Goal: Task Accomplishment & Management: Use online tool/utility

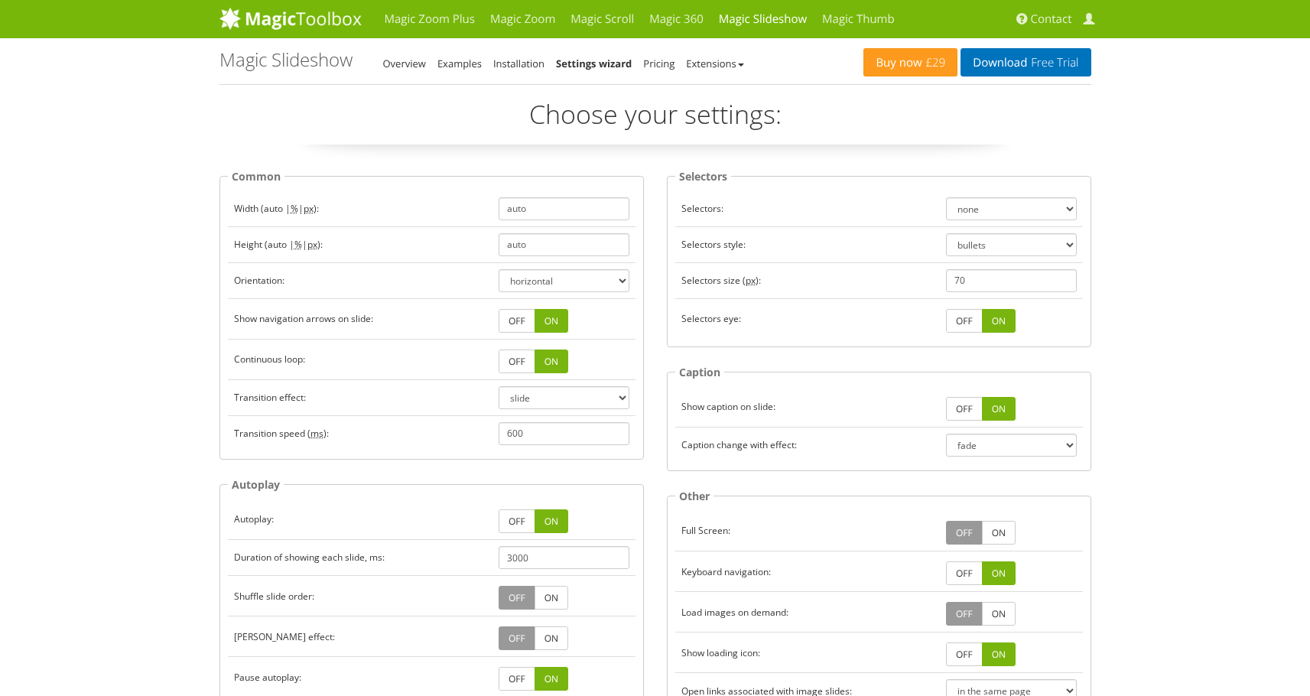
click at [557, 362] on link "ON" at bounding box center [551, 361] width 34 height 24
click at [516, 361] on link "OFF" at bounding box center [517, 361] width 37 height 24
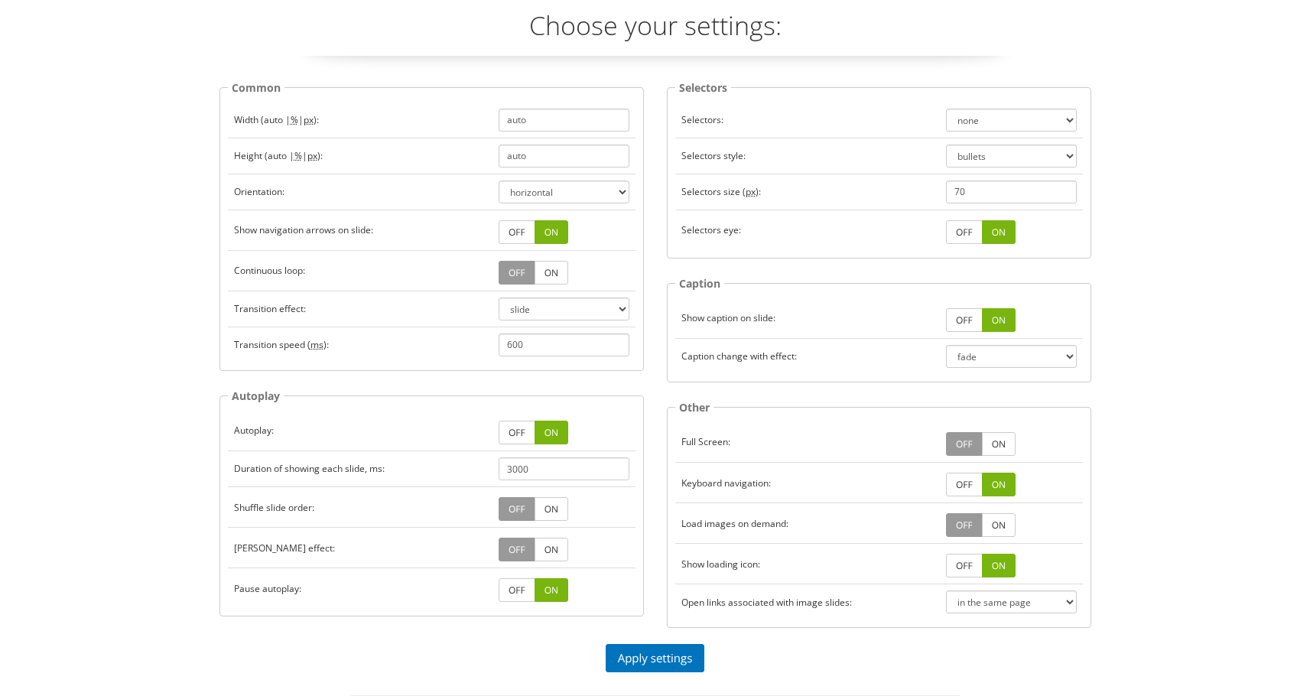
scroll to position [184, 0]
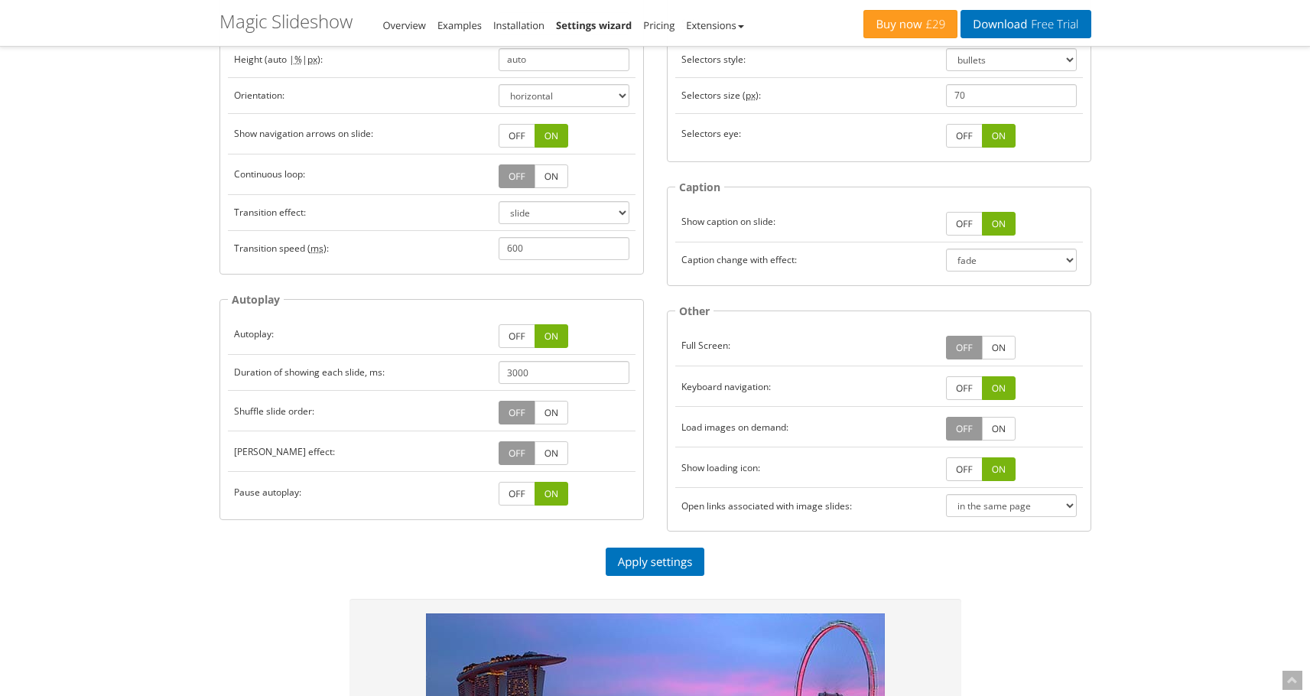
click at [521, 340] on link "OFF" at bounding box center [517, 336] width 37 height 24
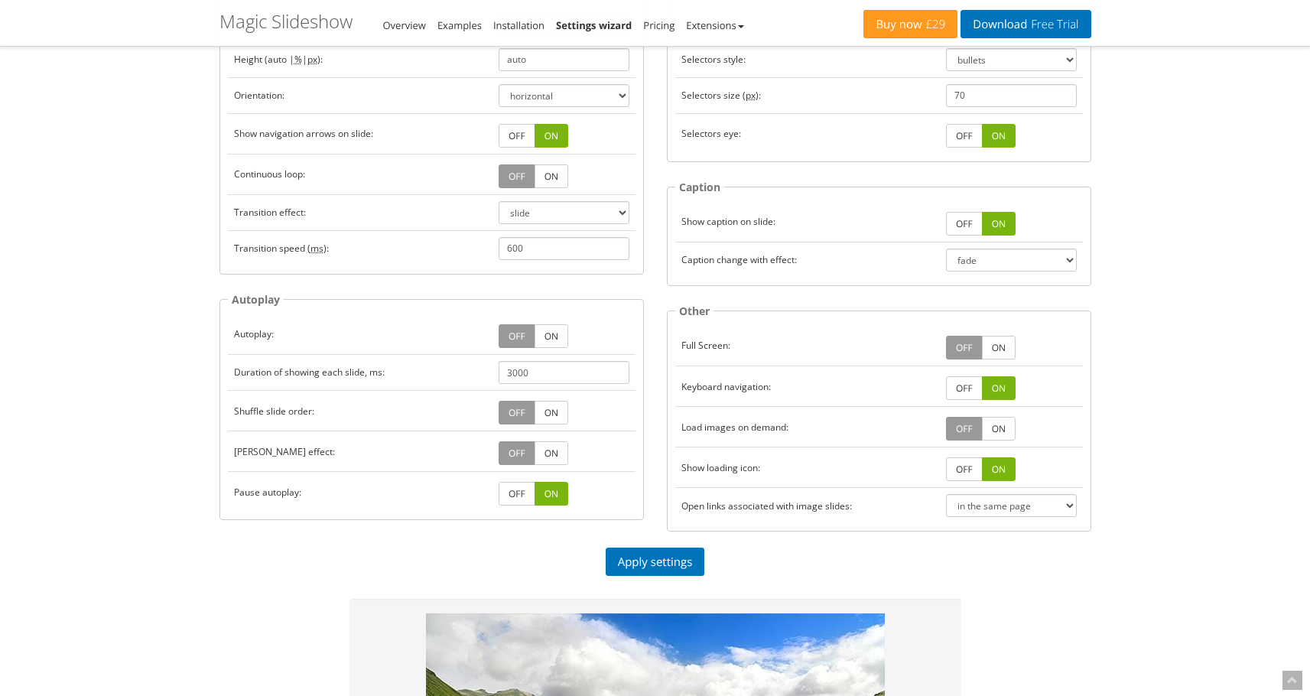
click at [544, 186] on link "ON" at bounding box center [551, 176] width 34 height 24
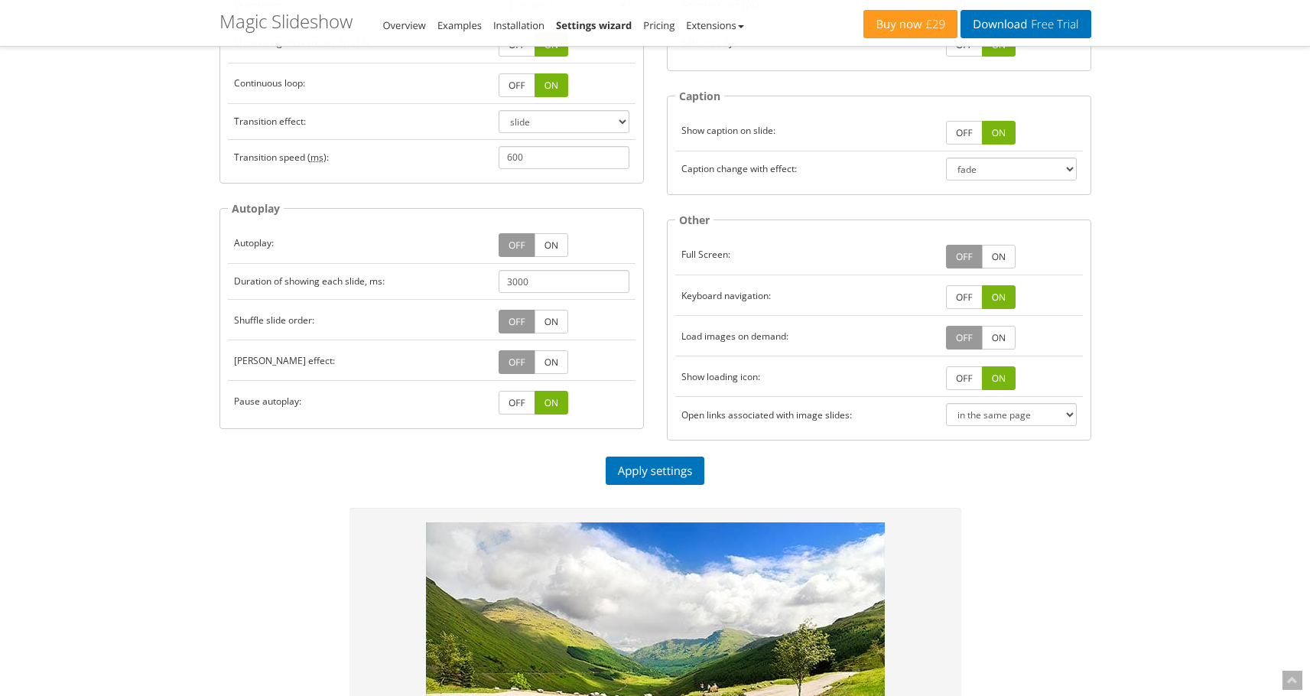
scroll to position [272, 0]
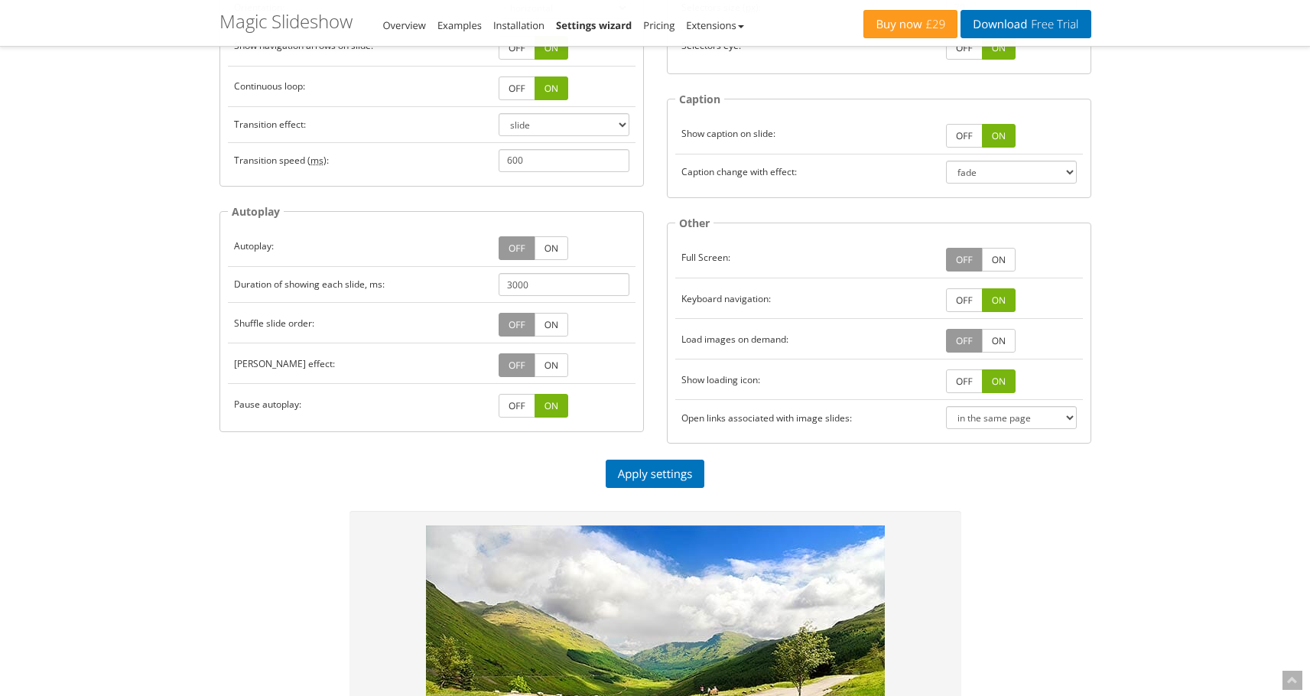
click at [512, 404] on link "OFF" at bounding box center [517, 406] width 37 height 24
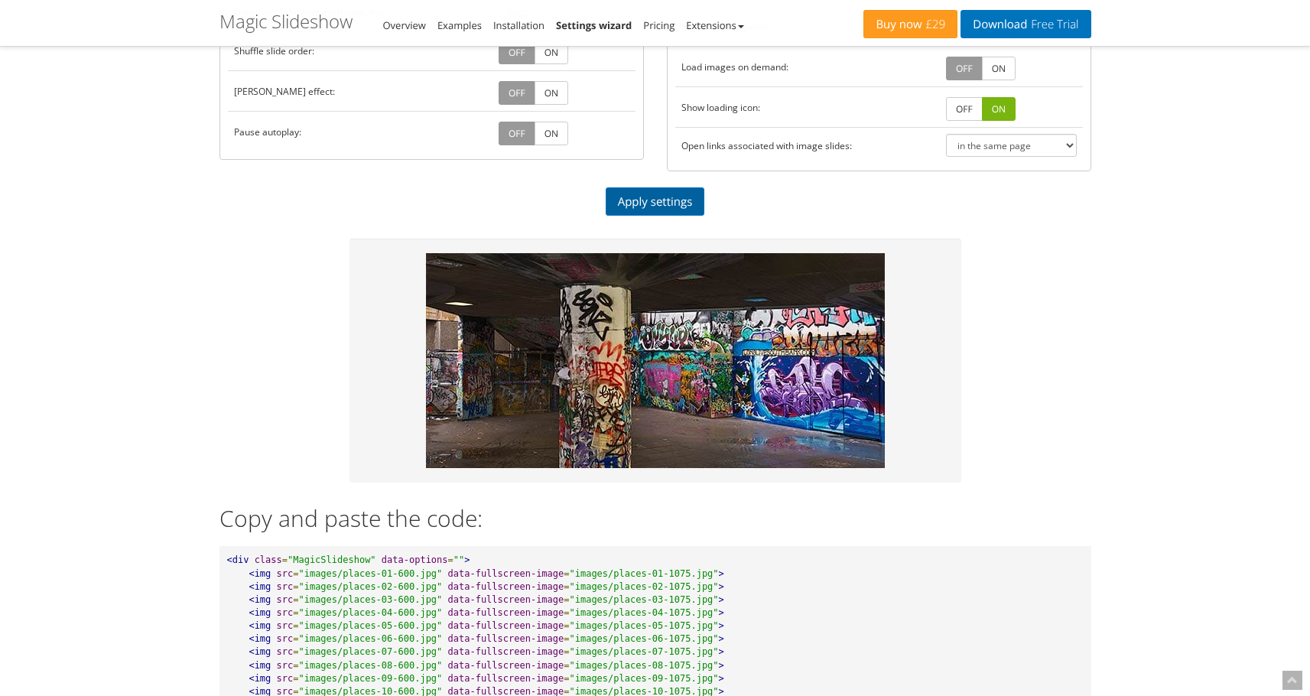
click at [658, 200] on link "Apply settings" at bounding box center [655, 201] width 99 height 28
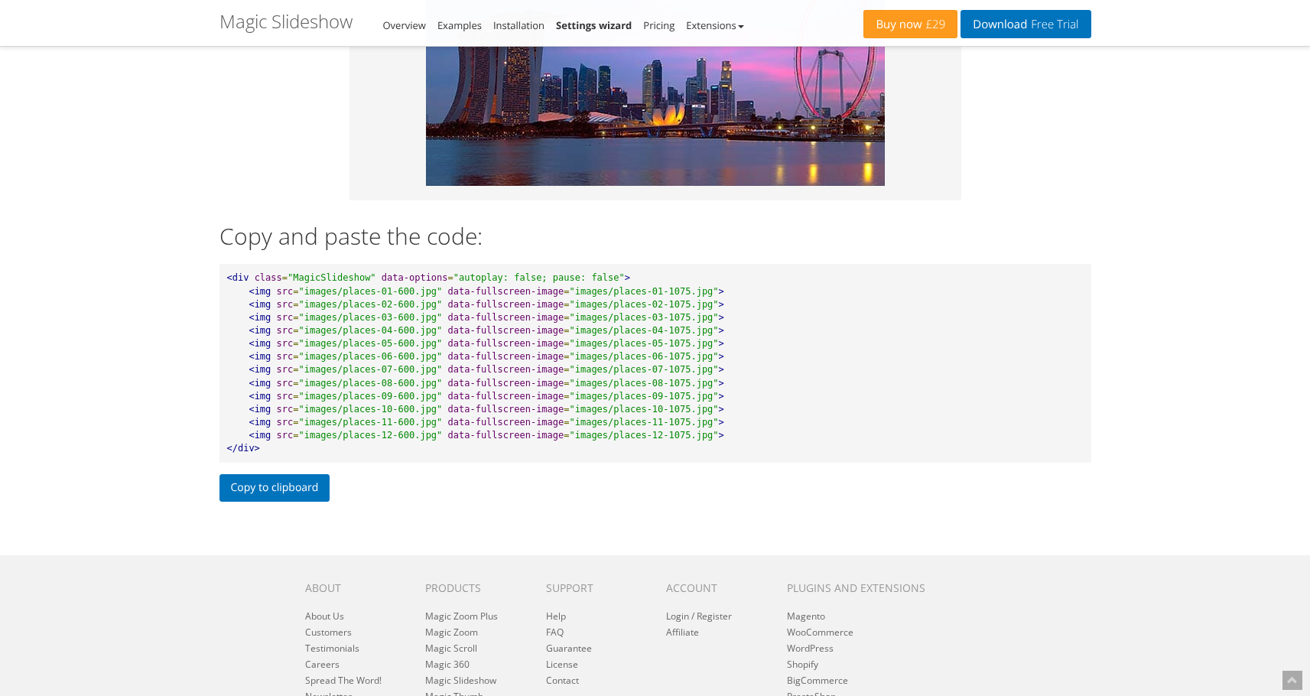
scroll to position [815, 0]
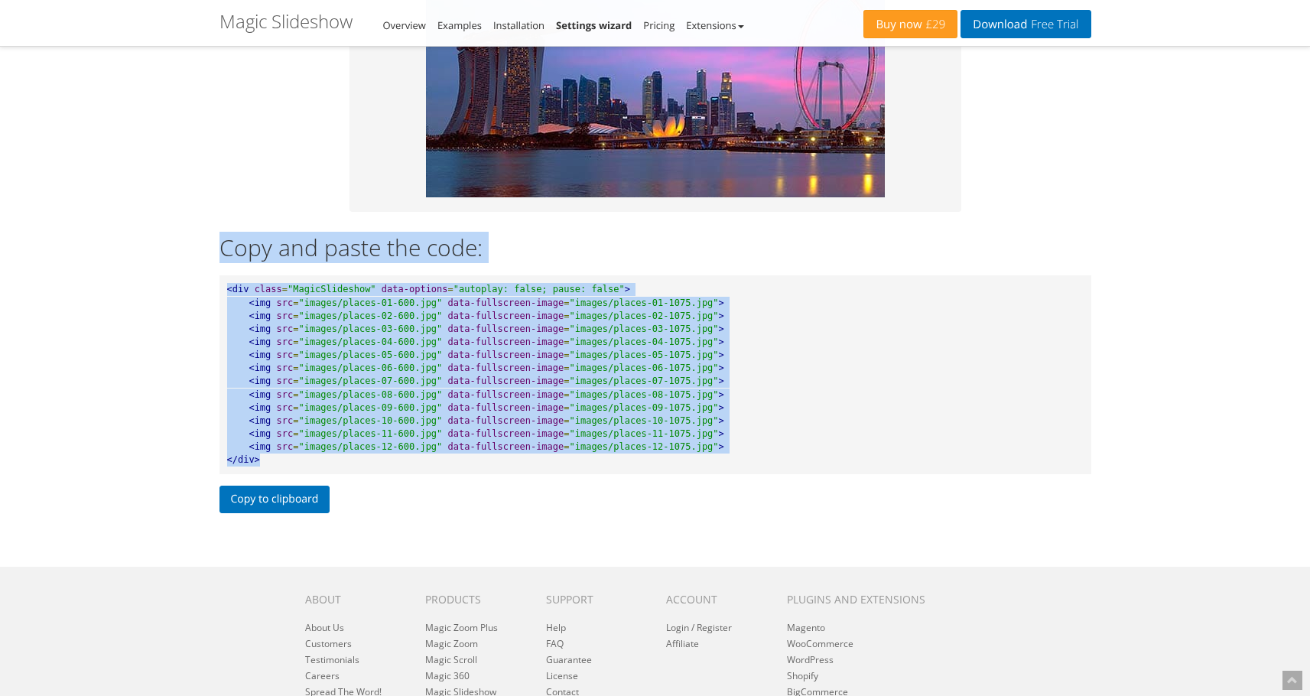
drag, startPoint x: 255, startPoint y: 464, endPoint x: 195, endPoint y: 248, distance: 224.5
click at [195, 248] on div "Magic Zoom Plus Magic Zoom Magic Scroll Magic 360 Magic Slideshow Magic Thumb C…" at bounding box center [655, 20] width 1310 height 1671
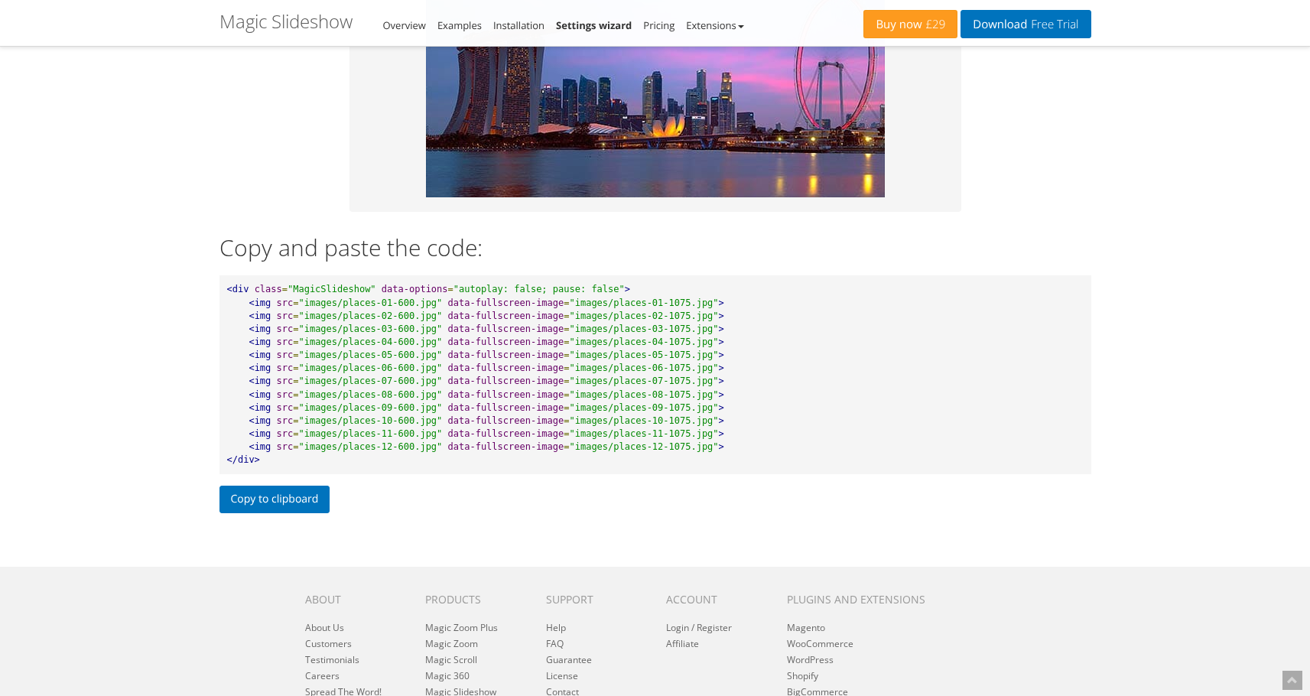
click at [271, 319] on pre "<div class = "MagicSlideshow" data-options = "autoplay: false; pause: false" > …" at bounding box center [655, 374] width 872 height 199
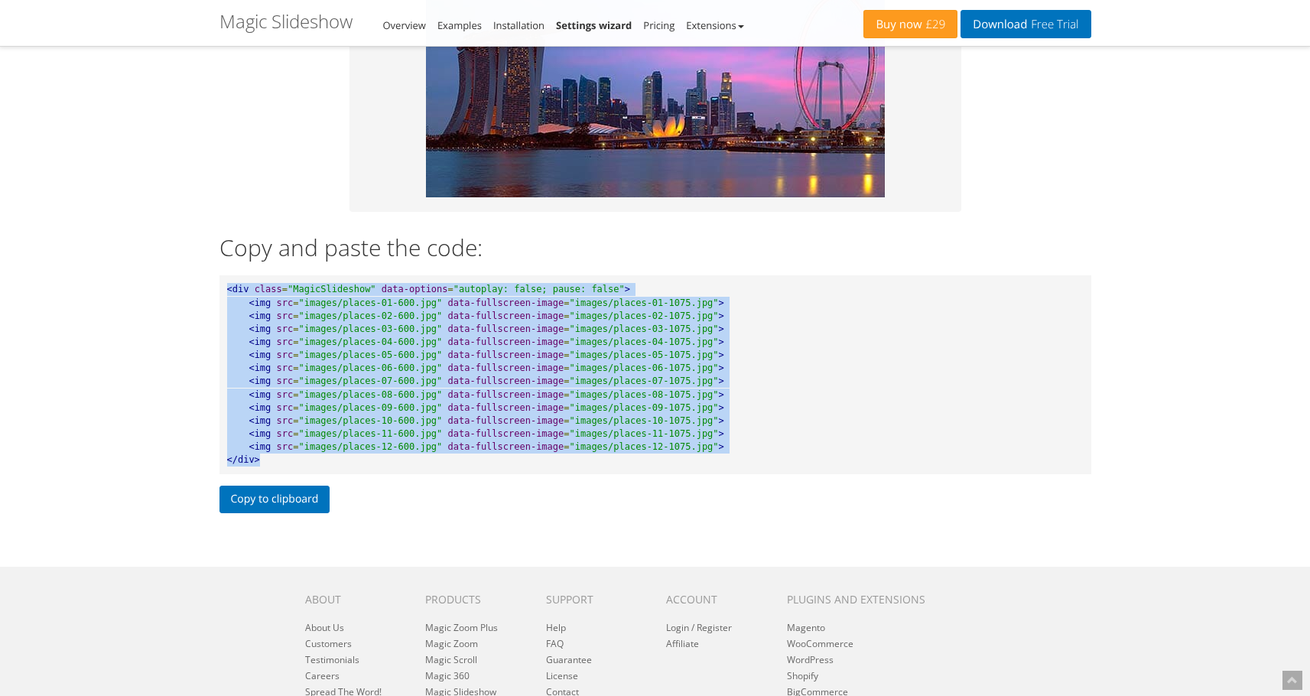
drag, startPoint x: 263, startPoint y: 456, endPoint x: 196, endPoint y: 291, distance: 179.0
click at [196, 291] on div "Magic Zoom Plus Magic Zoom Magic Scroll Magic 360 Magic Slideshow Magic Thumb C…" at bounding box center [655, 20] width 1310 height 1671
copy pre "<lor ipsum = "DolorSitametco" adip-elitsed = "doeiusmo: tempo; incid: utlab" > …"
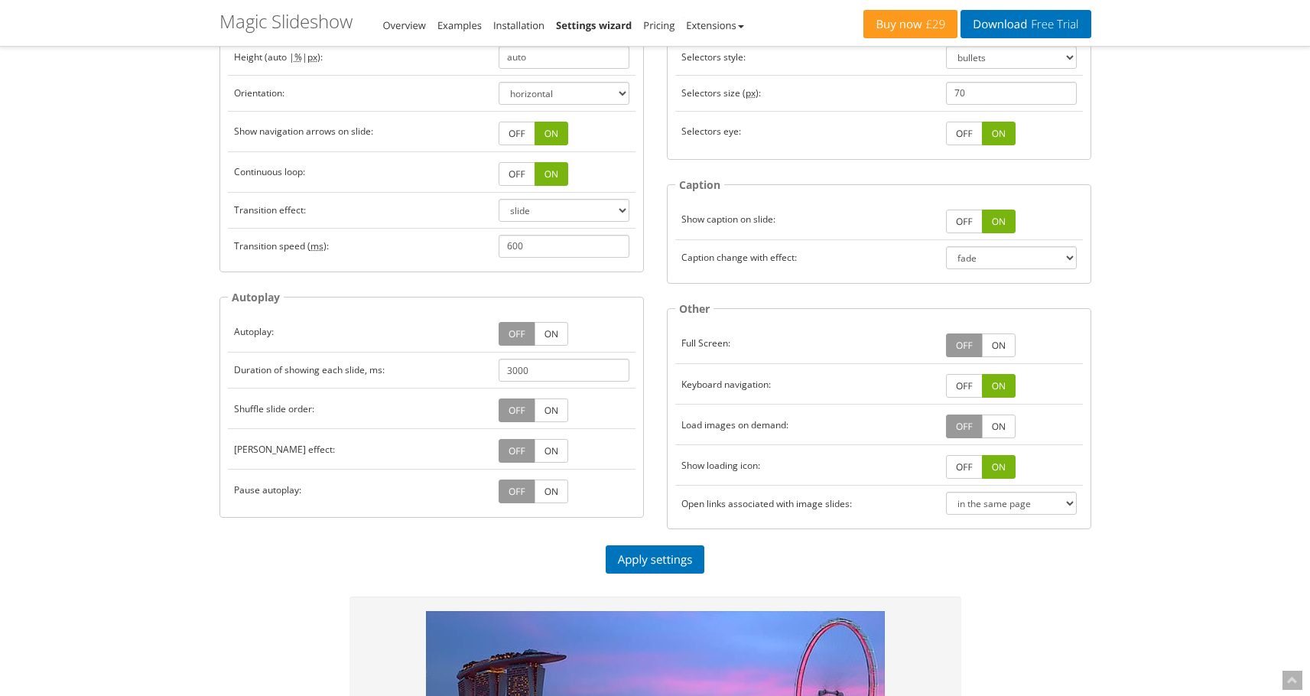
scroll to position [0, 0]
